Goal: Task Accomplishment & Management: Use online tool/utility

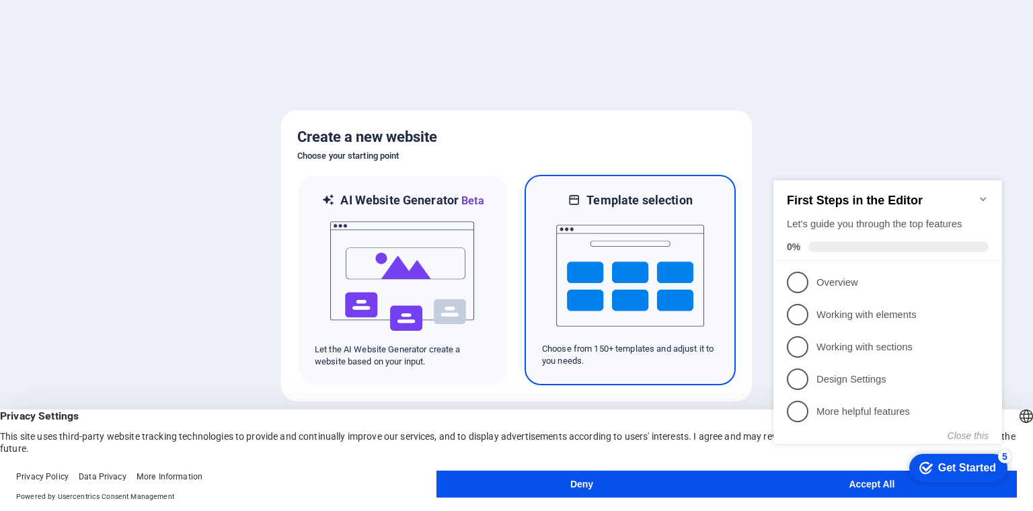
click at [594, 263] on img at bounding box center [630, 275] width 148 height 134
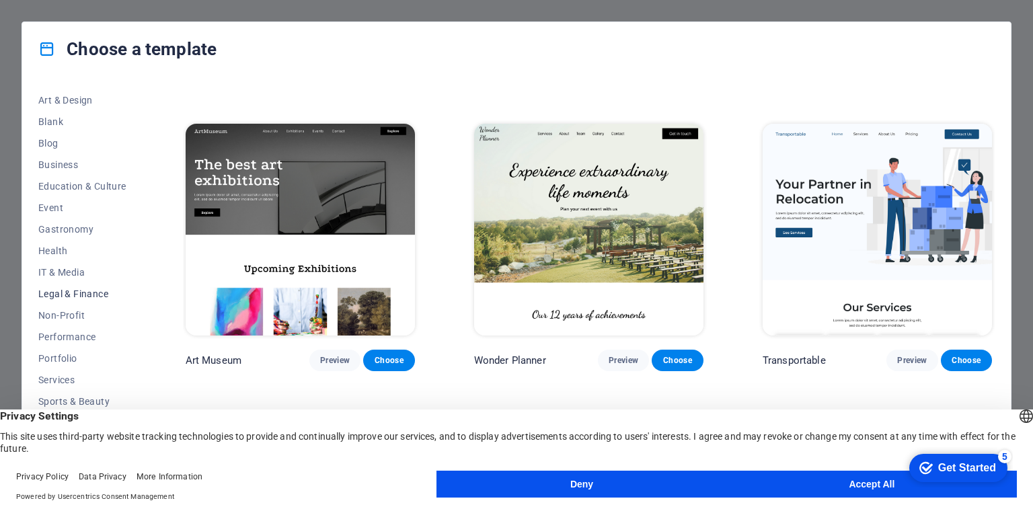
scroll to position [151, 0]
click at [66, 160] on span "Business" at bounding box center [82, 161] width 88 height 11
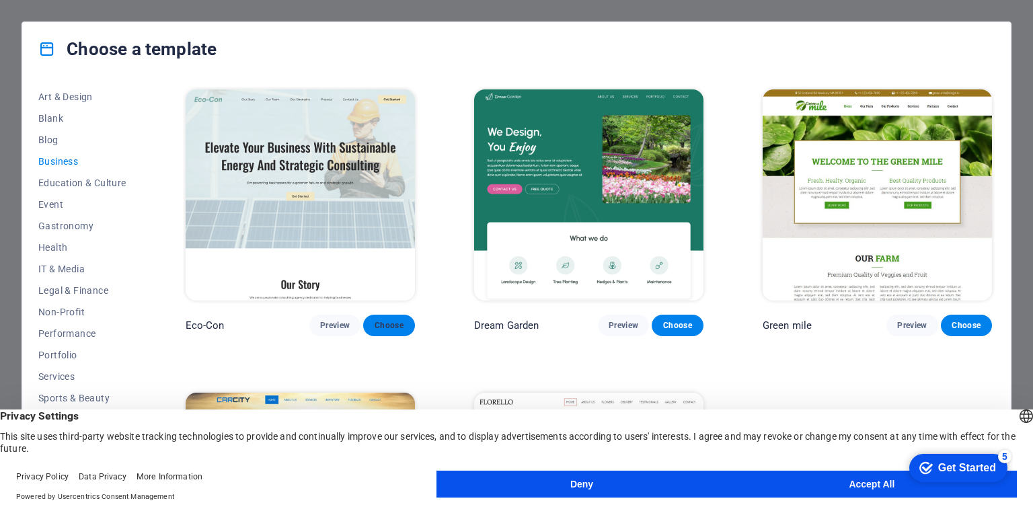
click at [368, 323] on button "Choose" at bounding box center [388, 326] width 51 height 22
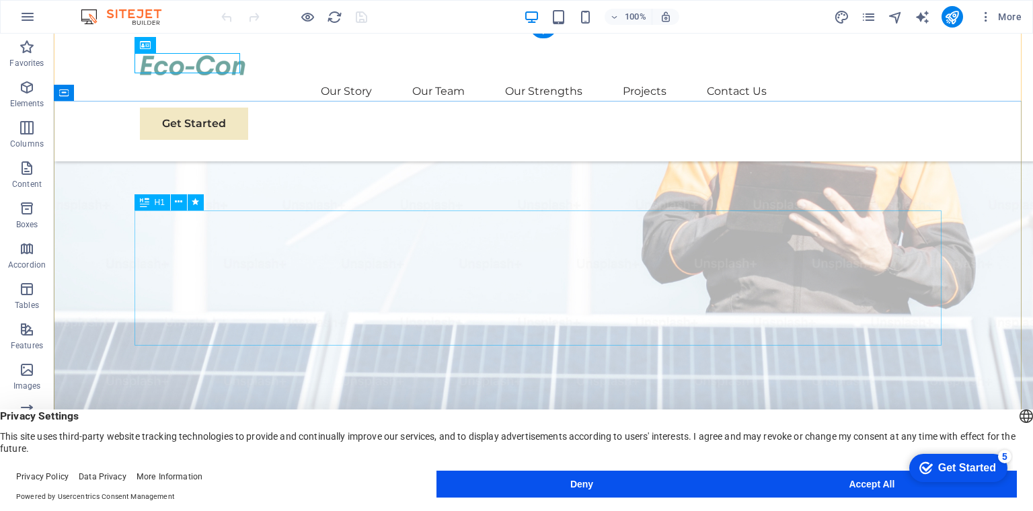
scroll to position [202, 0]
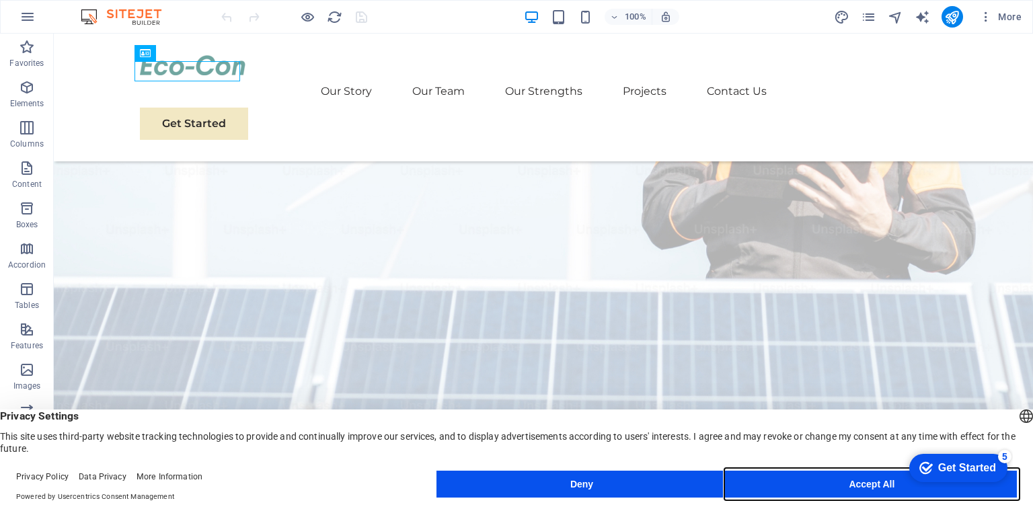
click at [851, 482] on button "Accept All" at bounding box center [872, 484] width 290 height 27
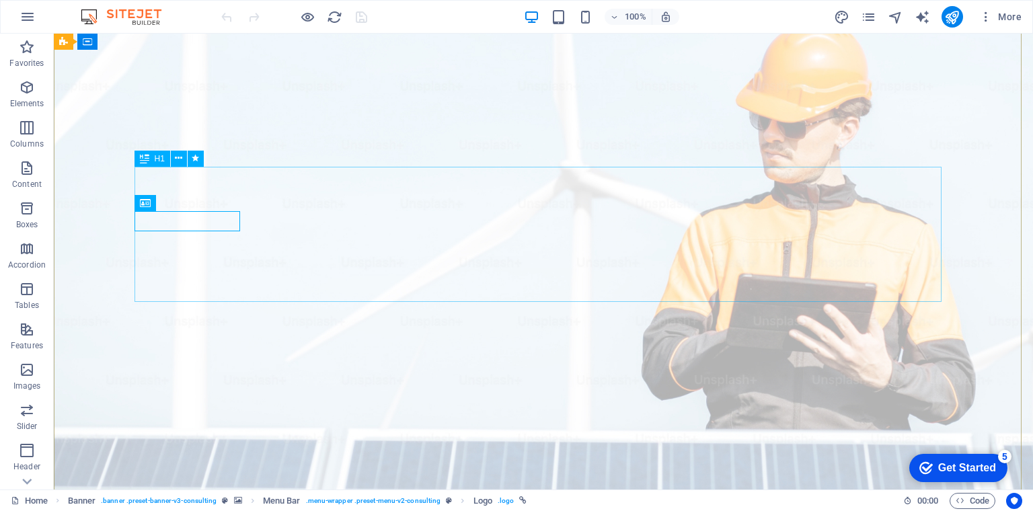
scroll to position [0, 0]
